Goal: Browse casually

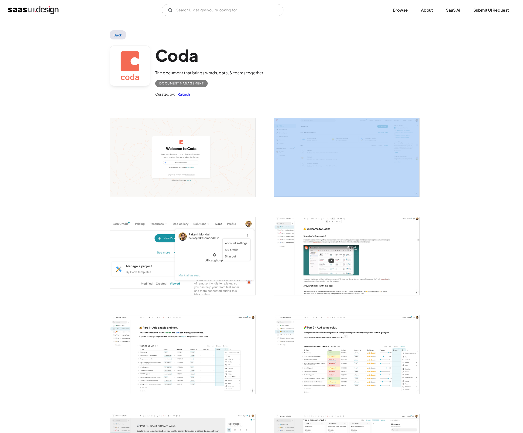
click at [221, 169] on img "open lightbox" at bounding box center [182, 157] width 145 height 78
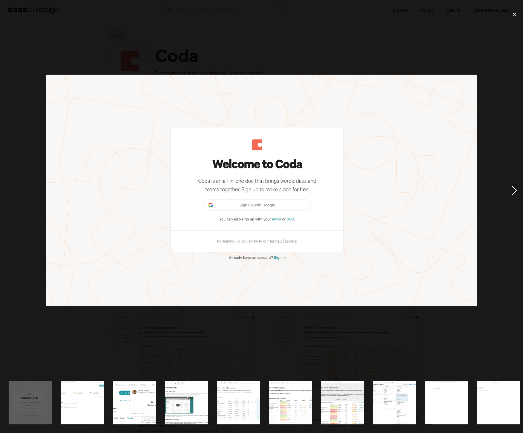
click at [507, 187] on div "next image" at bounding box center [514, 191] width 17 height 364
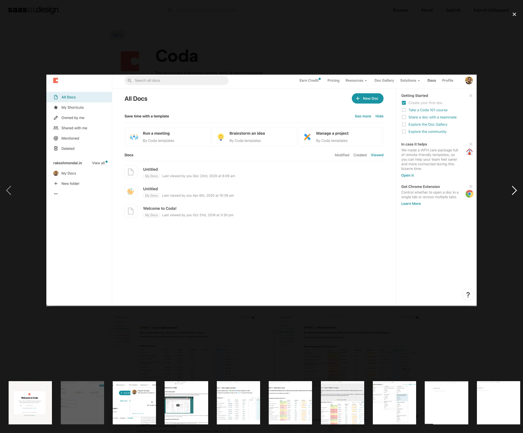
click at [507, 188] on div "next image" at bounding box center [514, 191] width 17 height 364
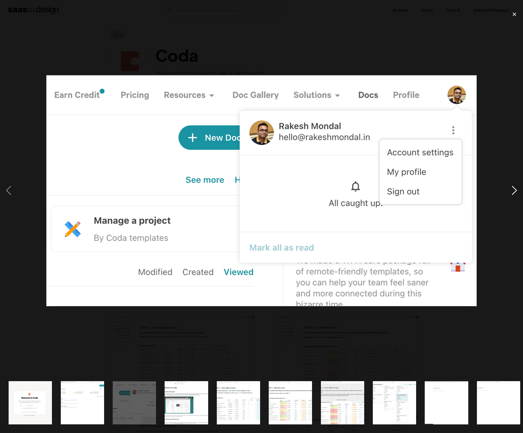
click at [507, 188] on div "next image" at bounding box center [514, 191] width 17 height 364
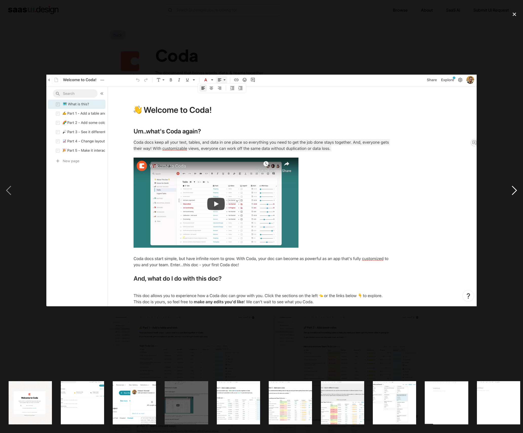
click at [507, 188] on div "next image" at bounding box center [514, 191] width 17 height 364
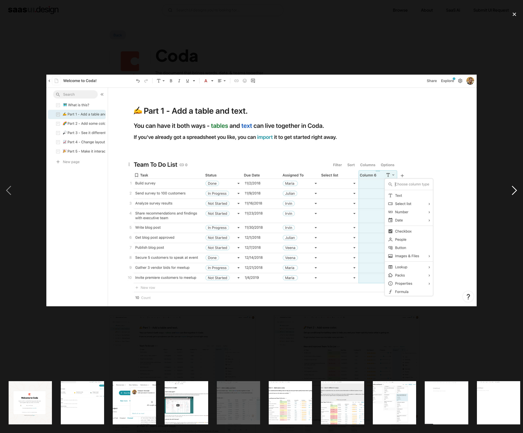
click at [507, 188] on div "next image" at bounding box center [514, 191] width 17 height 364
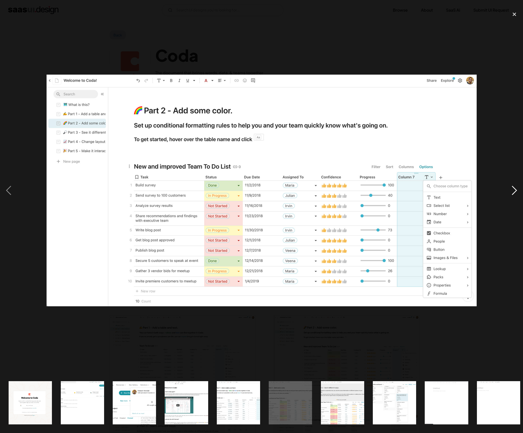
click at [507, 189] on div "next image" at bounding box center [514, 191] width 17 height 364
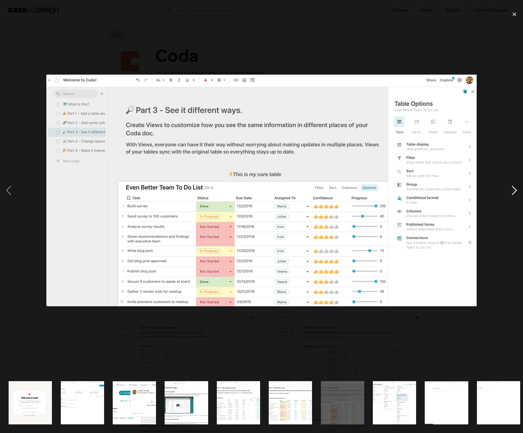
click at [507, 189] on div "next image" at bounding box center [514, 191] width 17 height 364
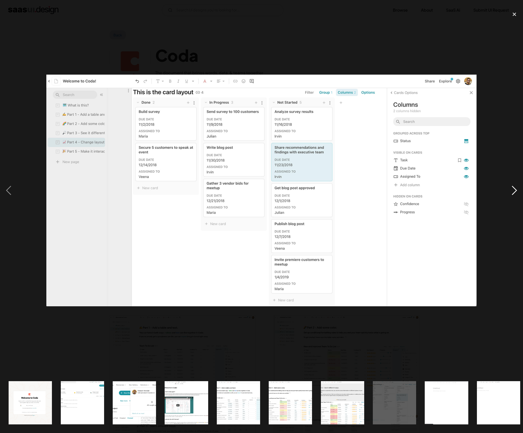
click at [507, 189] on div "next image" at bounding box center [514, 191] width 17 height 364
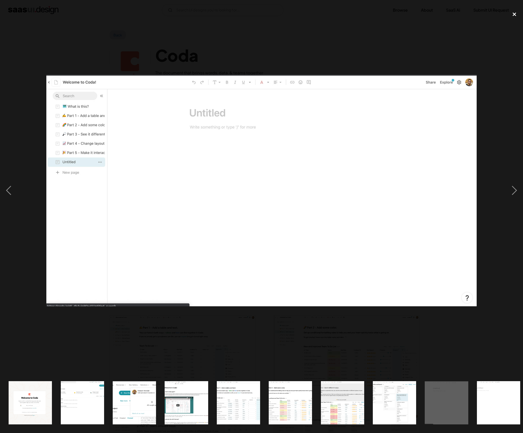
click at [515, 15] on div "close lightbox" at bounding box center [514, 14] width 17 height 11
